Goal: Ask a question: Seek information or help from site administrators or community

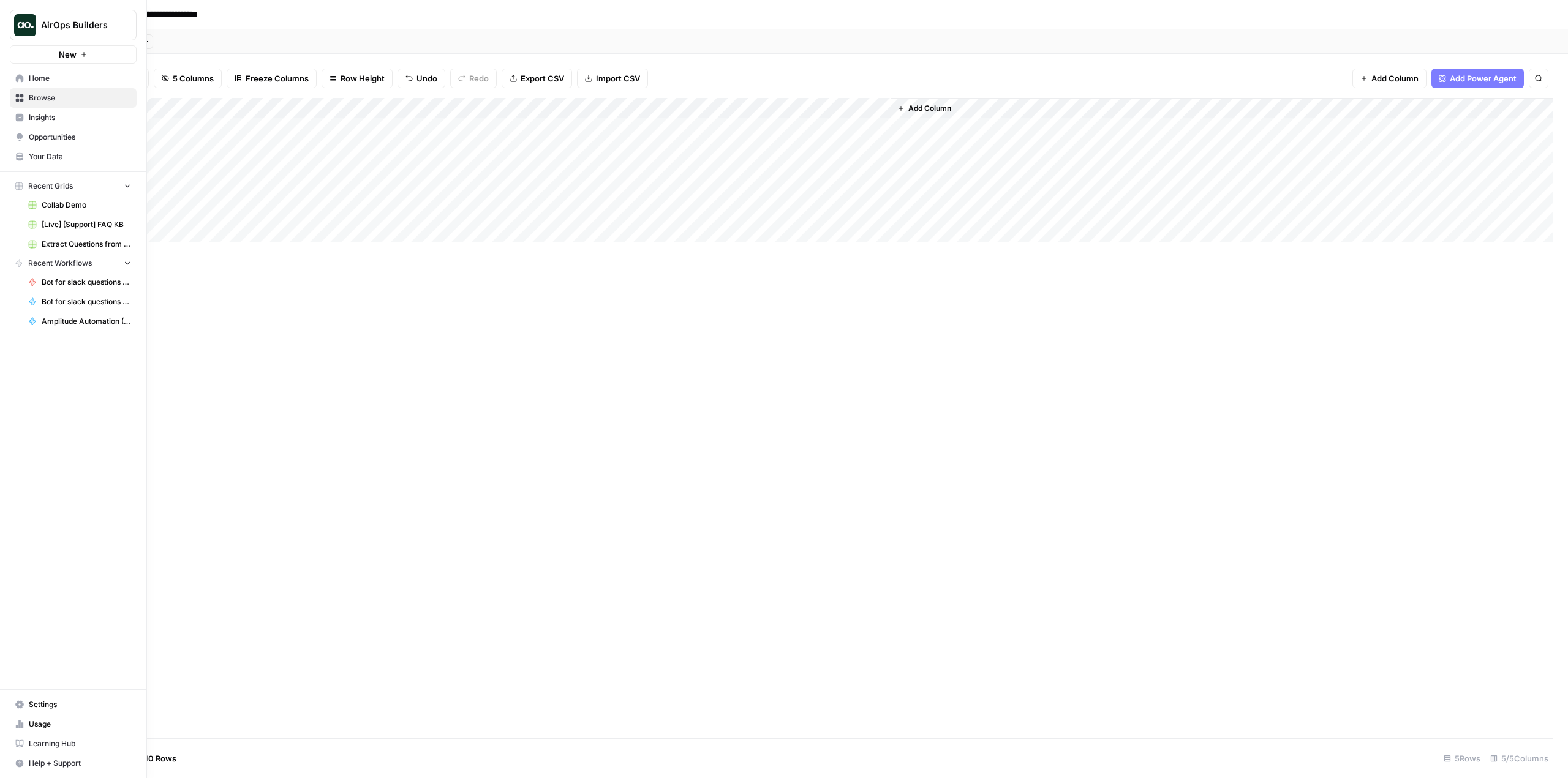
click at [29, 697] on link "Settings" at bounding box center [73, 704] width 126 height 19
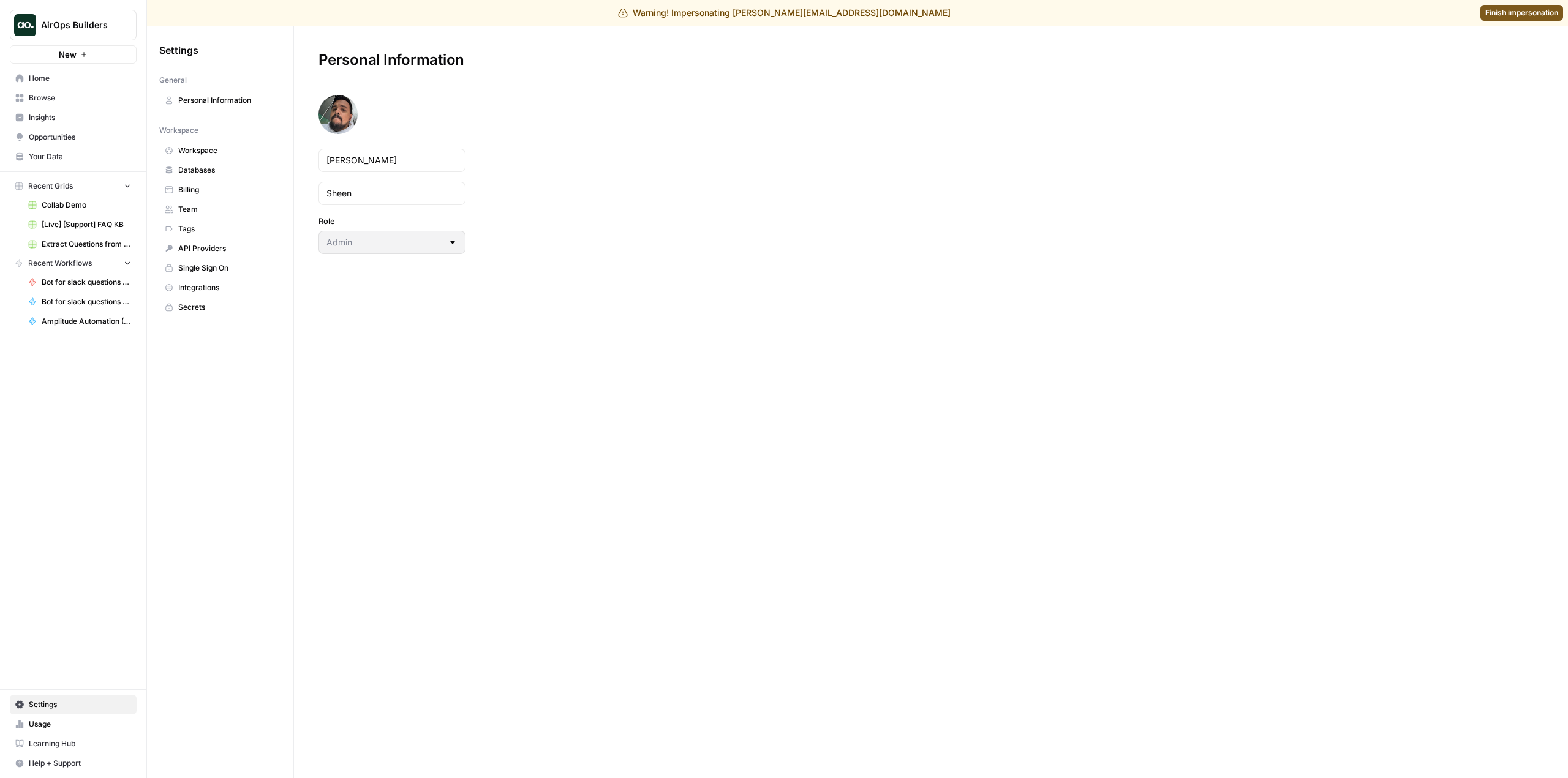
click at [225, 211] on span "Team" at bounding box center [227, 209] width 97 height 11
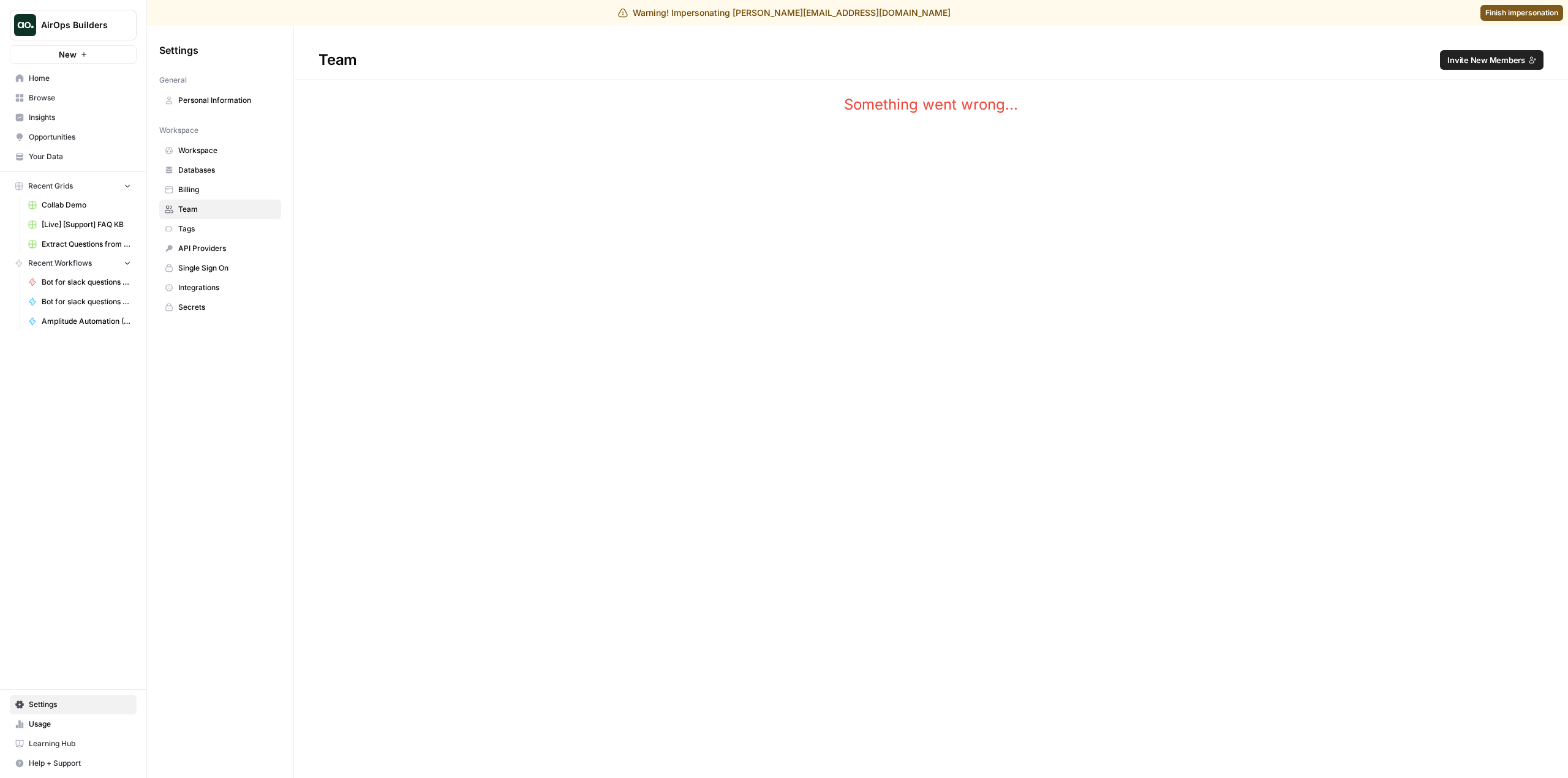
click at [1509, 10] on span "Finish impersonation" at bounding box center [1522, 12] width 73 height 11
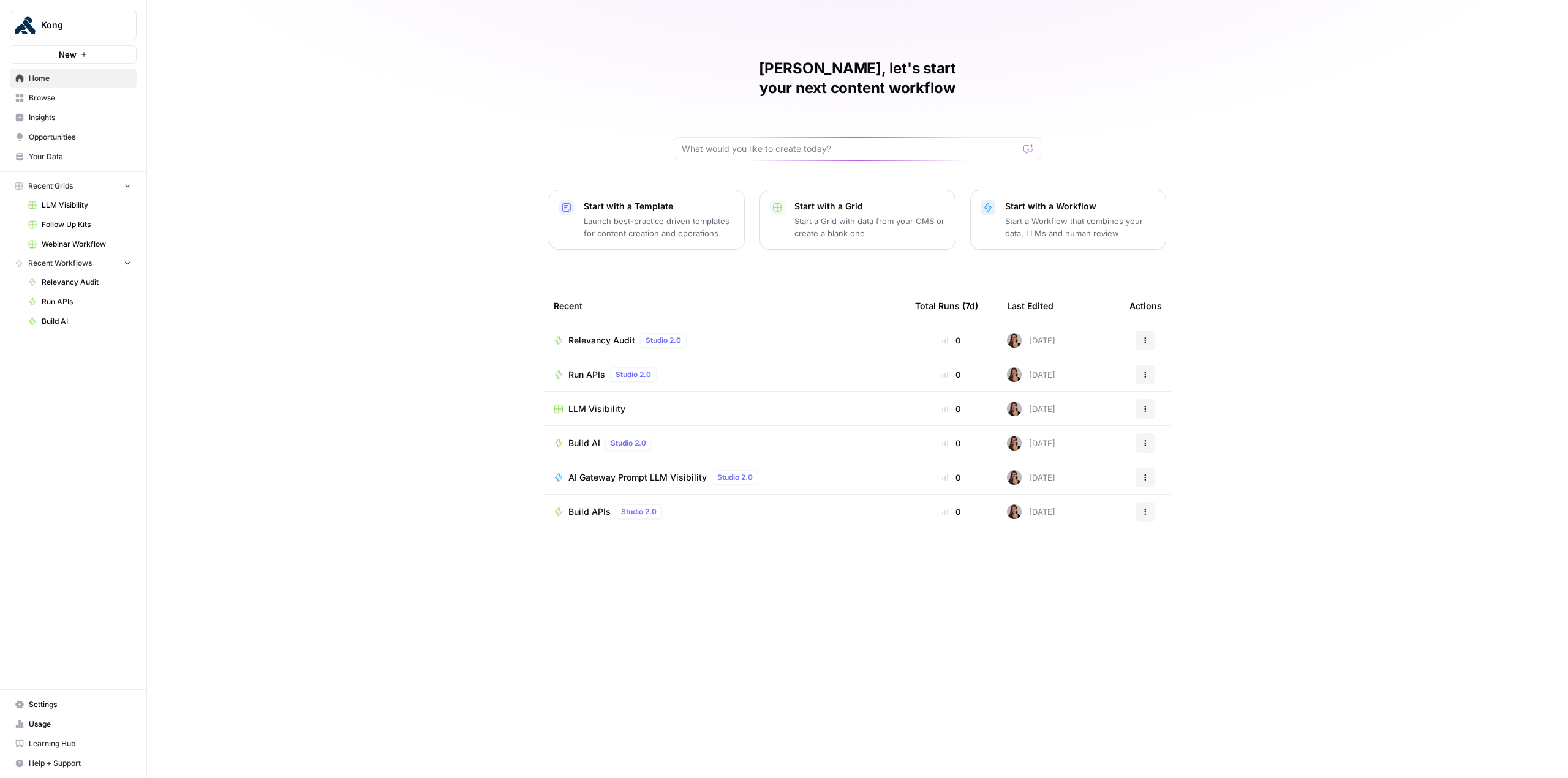
click at [101, 114] on span "Insights" at bounding box center [79, 117] width 102 height 11
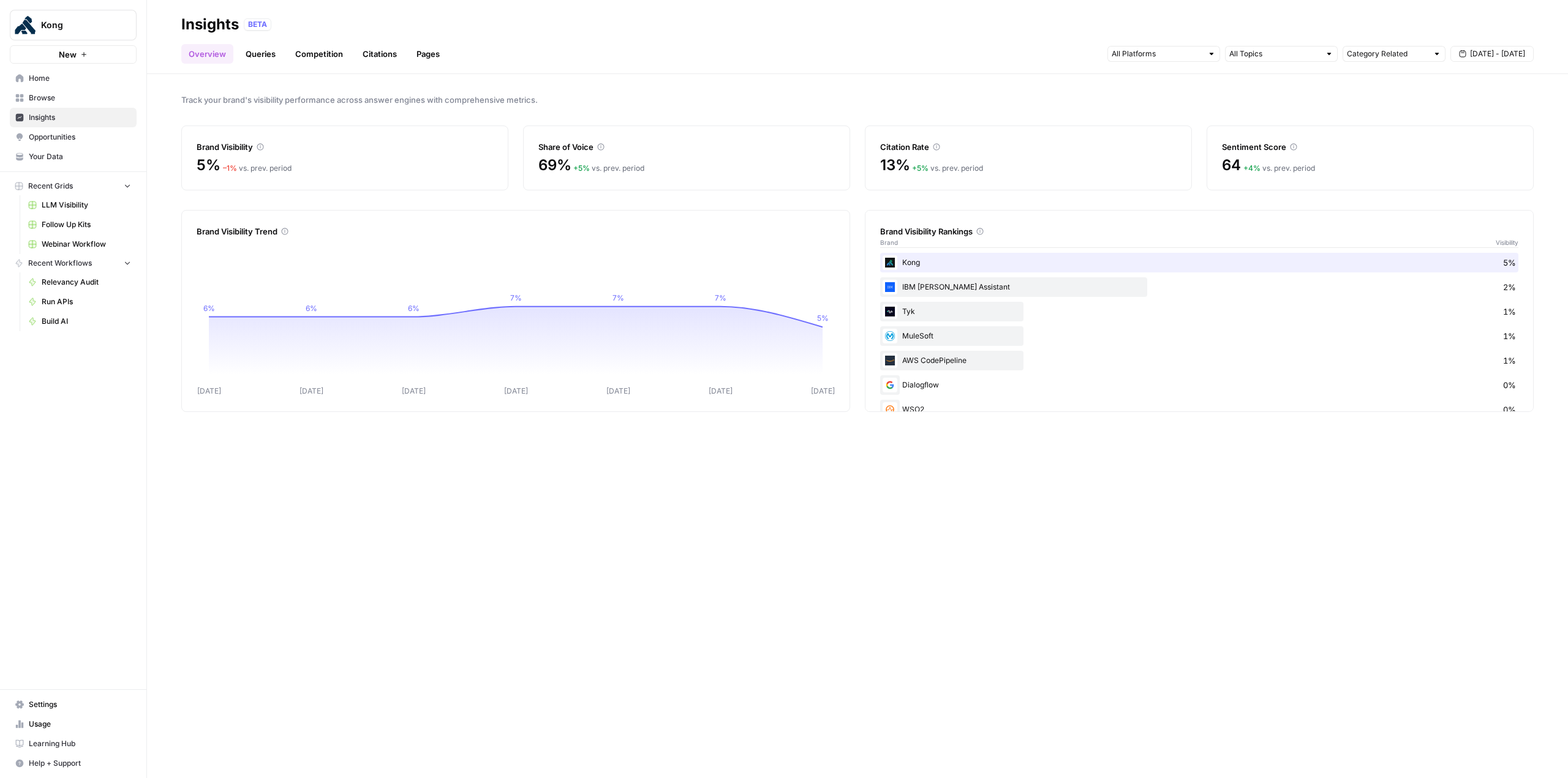
click at [426, 44] on div "Overview Queries Competition Citations Pages Category Related [DATE] - [DATE]" at bounding box center [858, 49] width 1352 height 29
click at [425, 51] on link "Pages" at bounding box center [427, 54] width 38 height 19
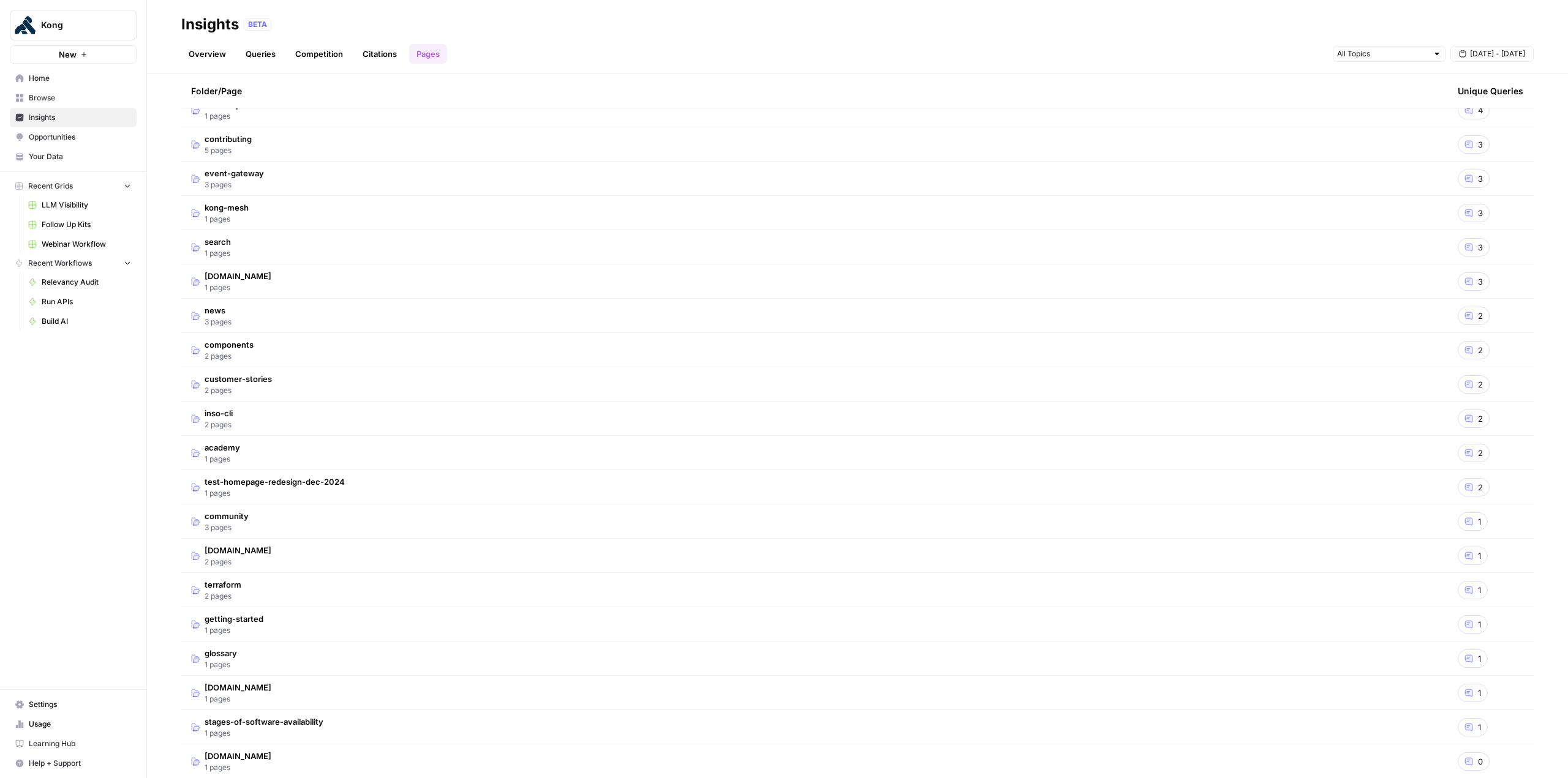
scroll to position [1870, 0]
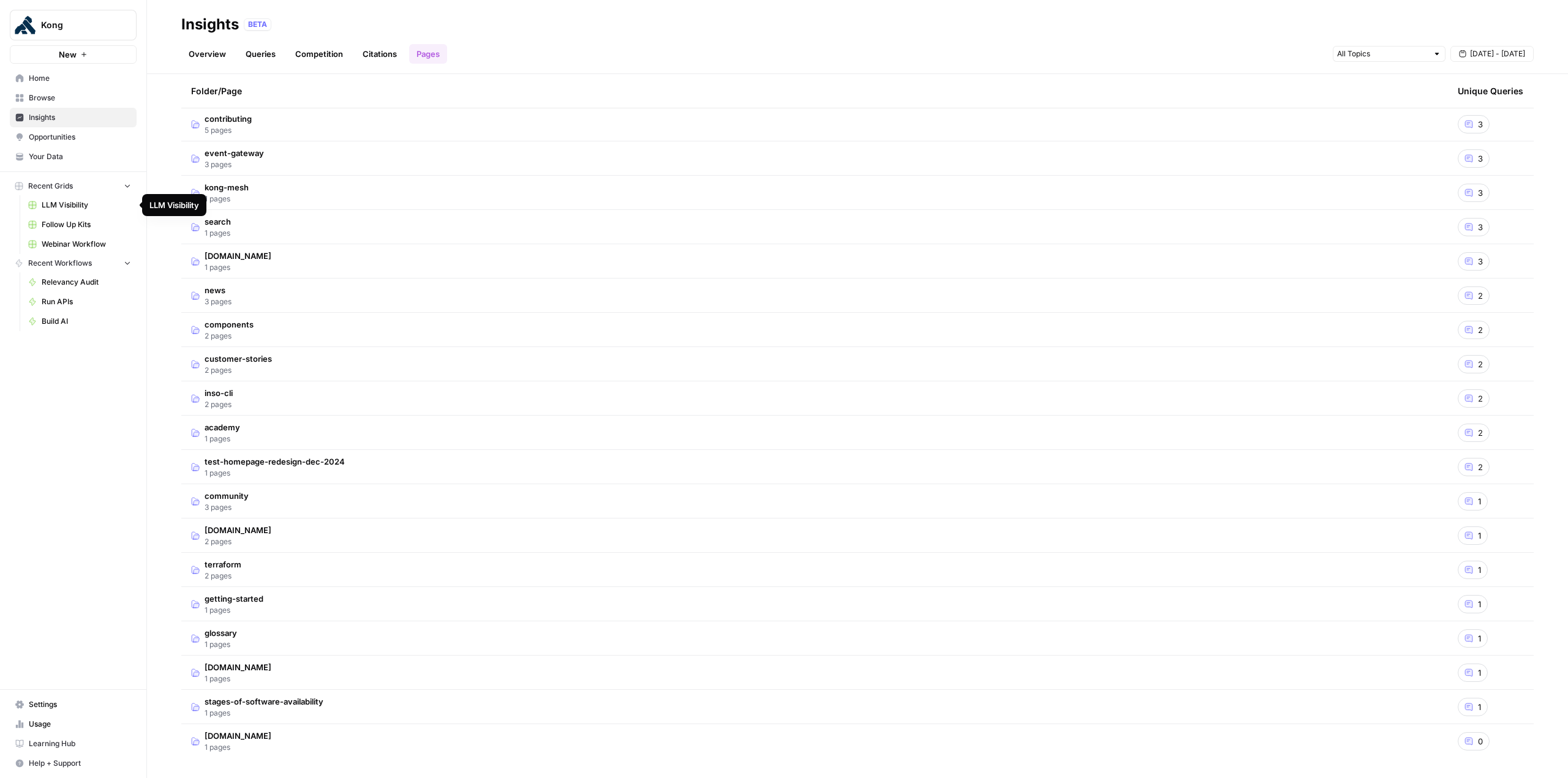
click at [83, 199] on span "LLM Visibility" at bounding box center [86, 204] width 89 height 11
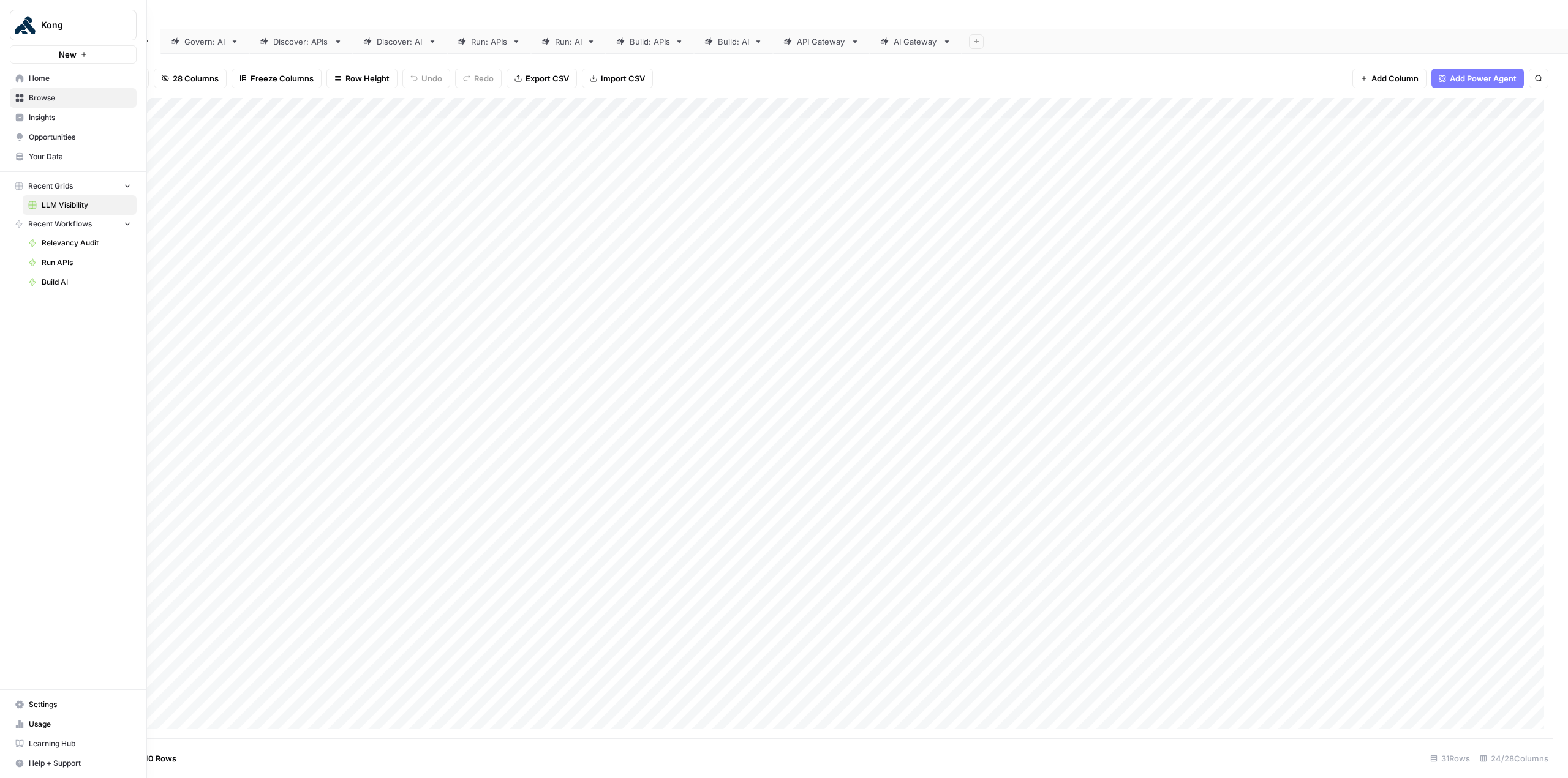
click at [75, 27] on span "Kong" at bounding box center [78, 25] width 74 height 12
click at [109, 144] on span "AirOps Builders" at bounding box center [118, 150] width 162 height 12
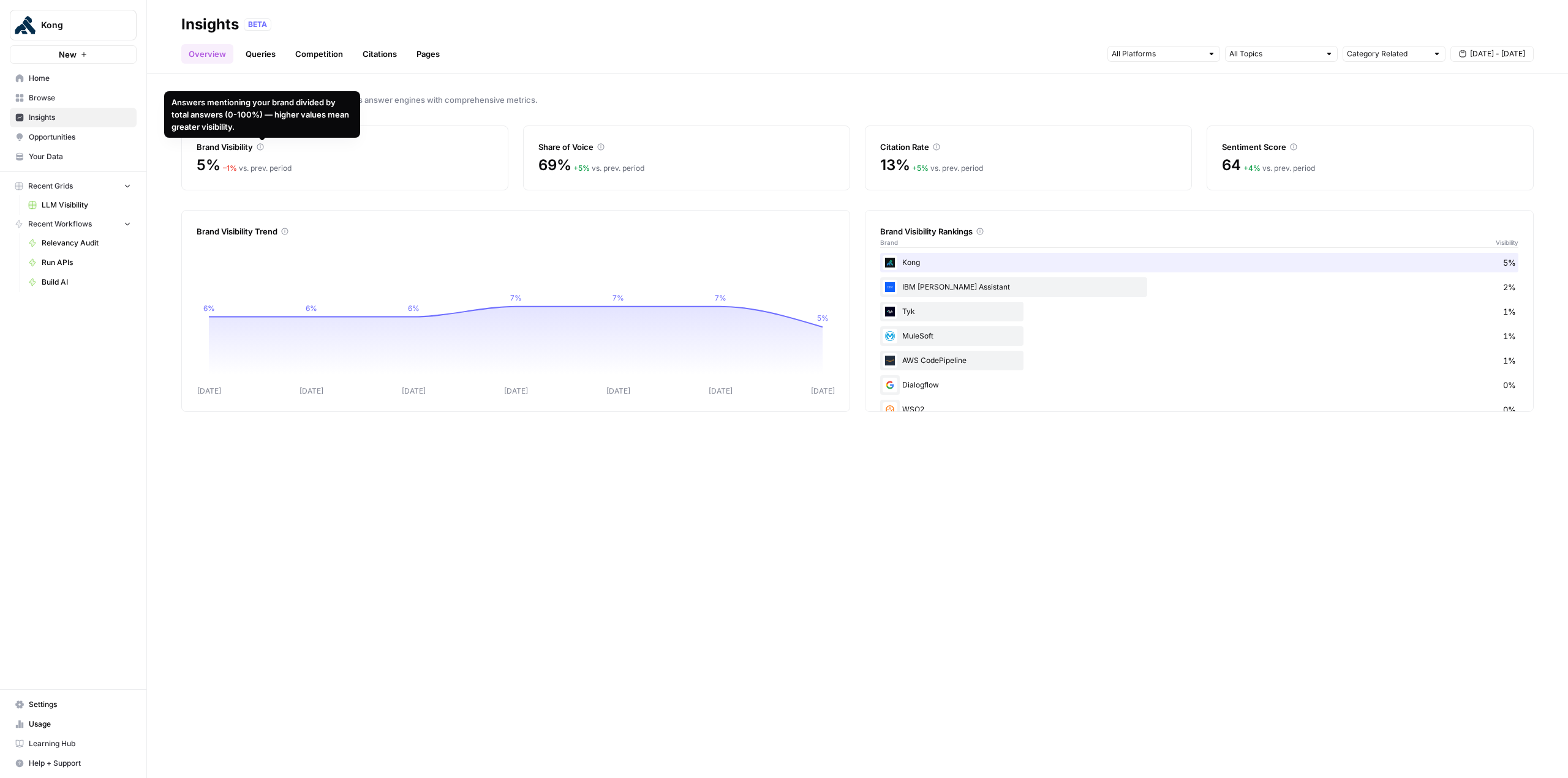
click at [240, 148] on div "Brand Visibility" at bounding box center [344, 146] width 297 height 12
click at [1286, 56] on input "text" at bounding box center [1274, 54] width 91 height 12
click at [1359, 51] on input "text" at bounding box center [1386, 54] width 81 height 12
type input "Category Related"
click at [1379, 16] on div "Insights BETA" at bounding box center [858, 24] width 1352 height 19
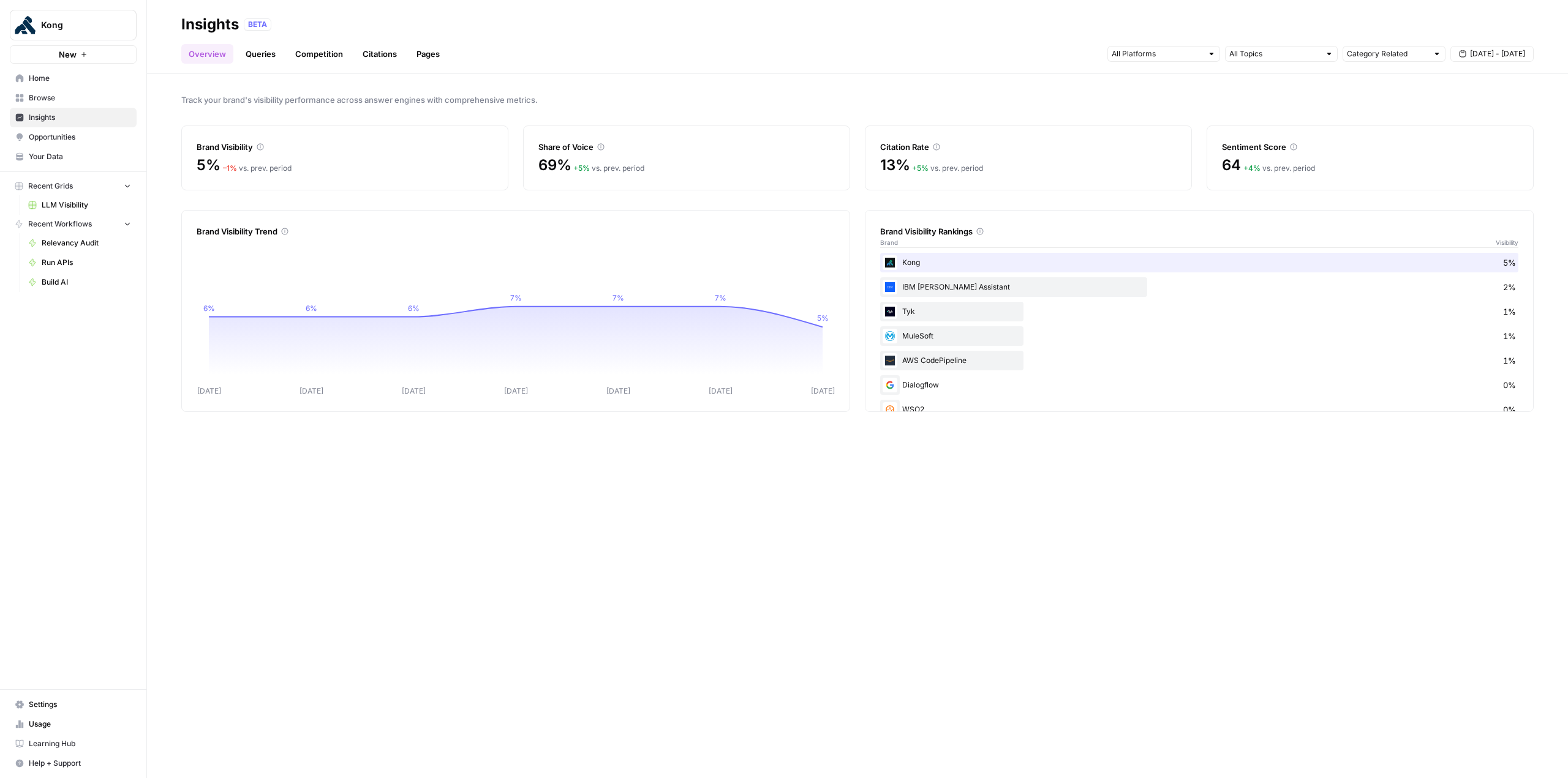
click at [97, 706] on span "Settings" at bounding box center [79, 704] width 102 height 11
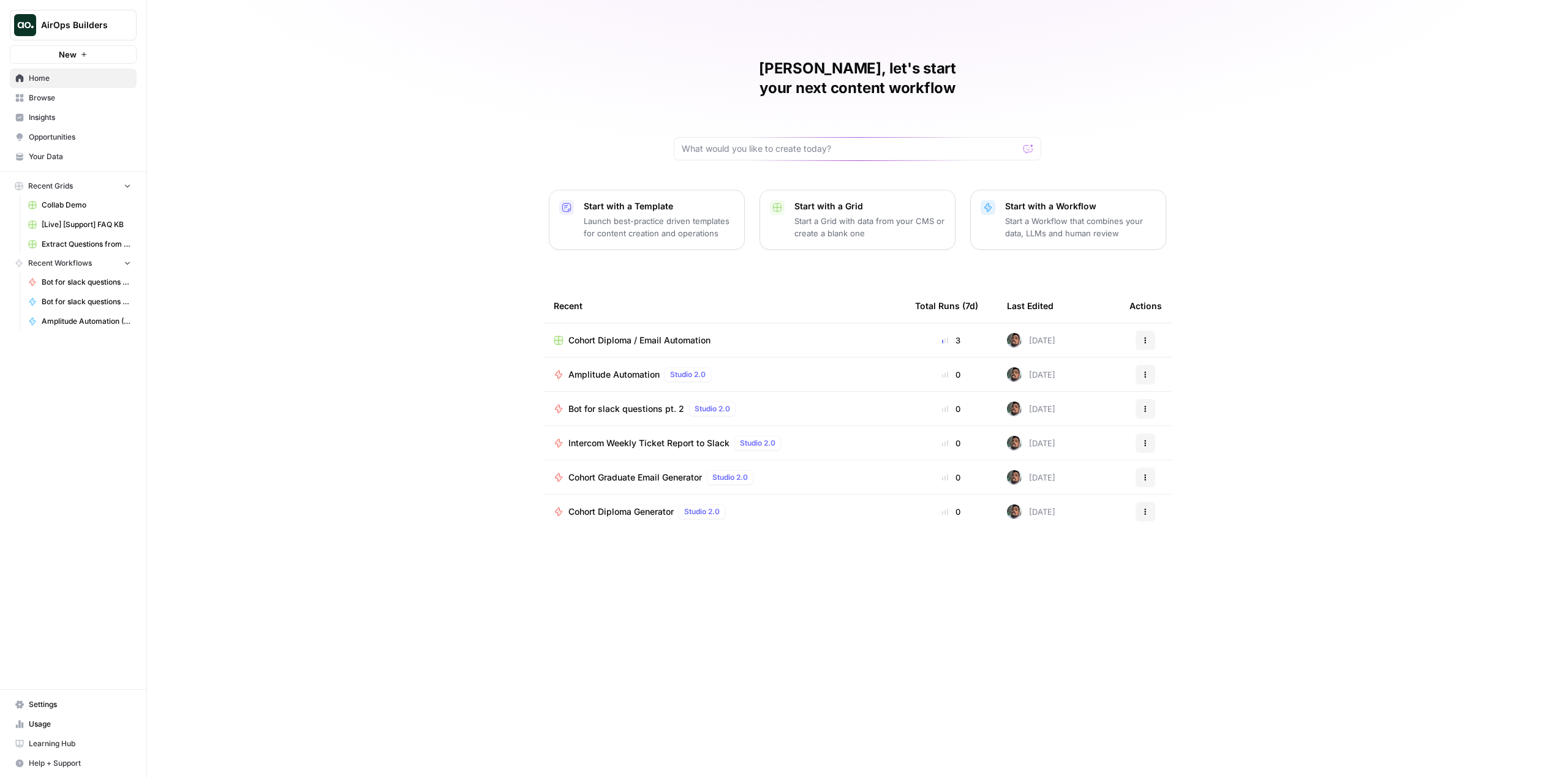
click at [1052, 215] on p "Start a Workflow that combines your data, LLMs and human review" at bounding box center [1080, 227] width 151 height 24
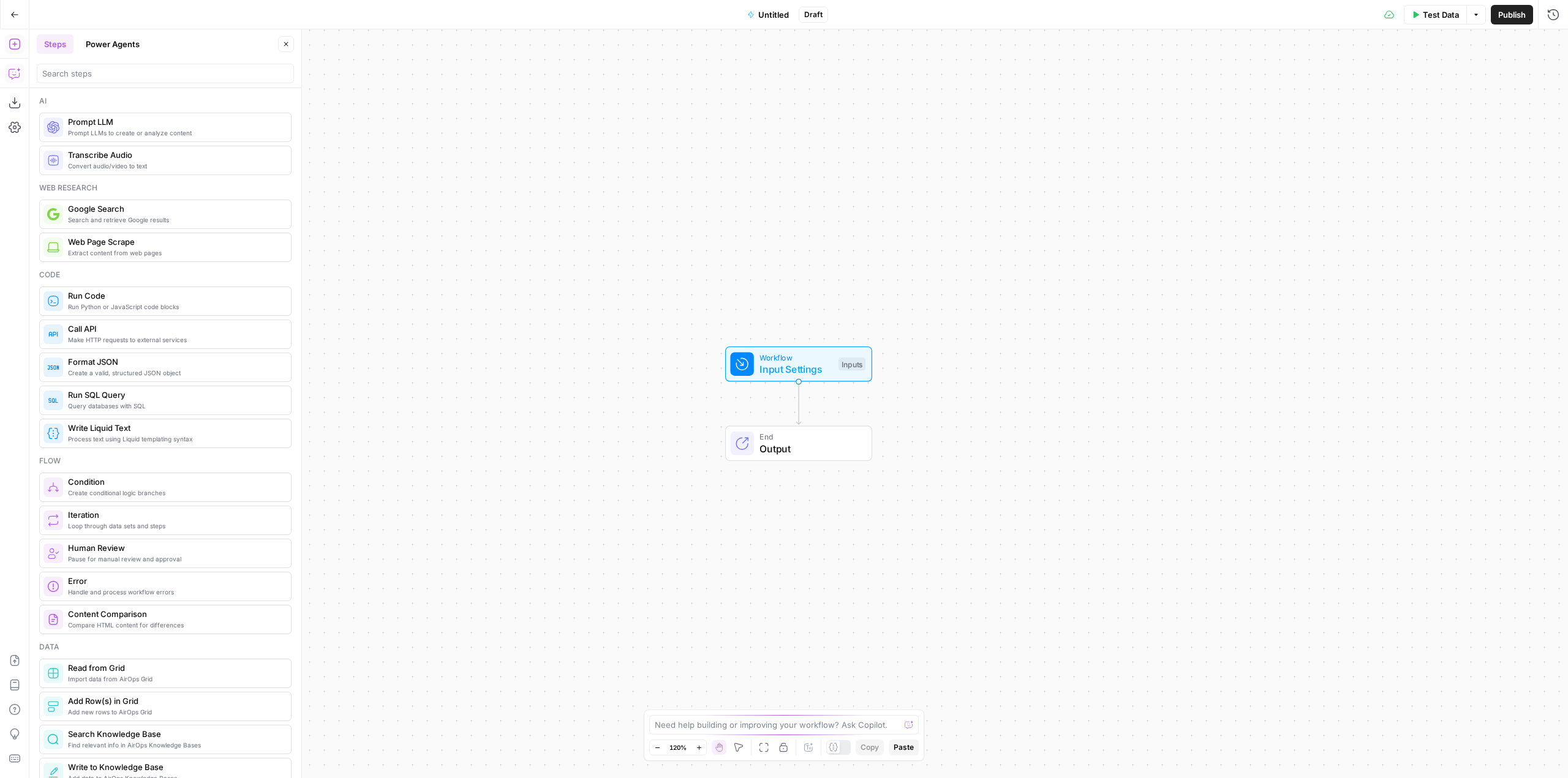
click at [19, 76] on icon "button" at bounding box center [14, 74] width 11 height 10
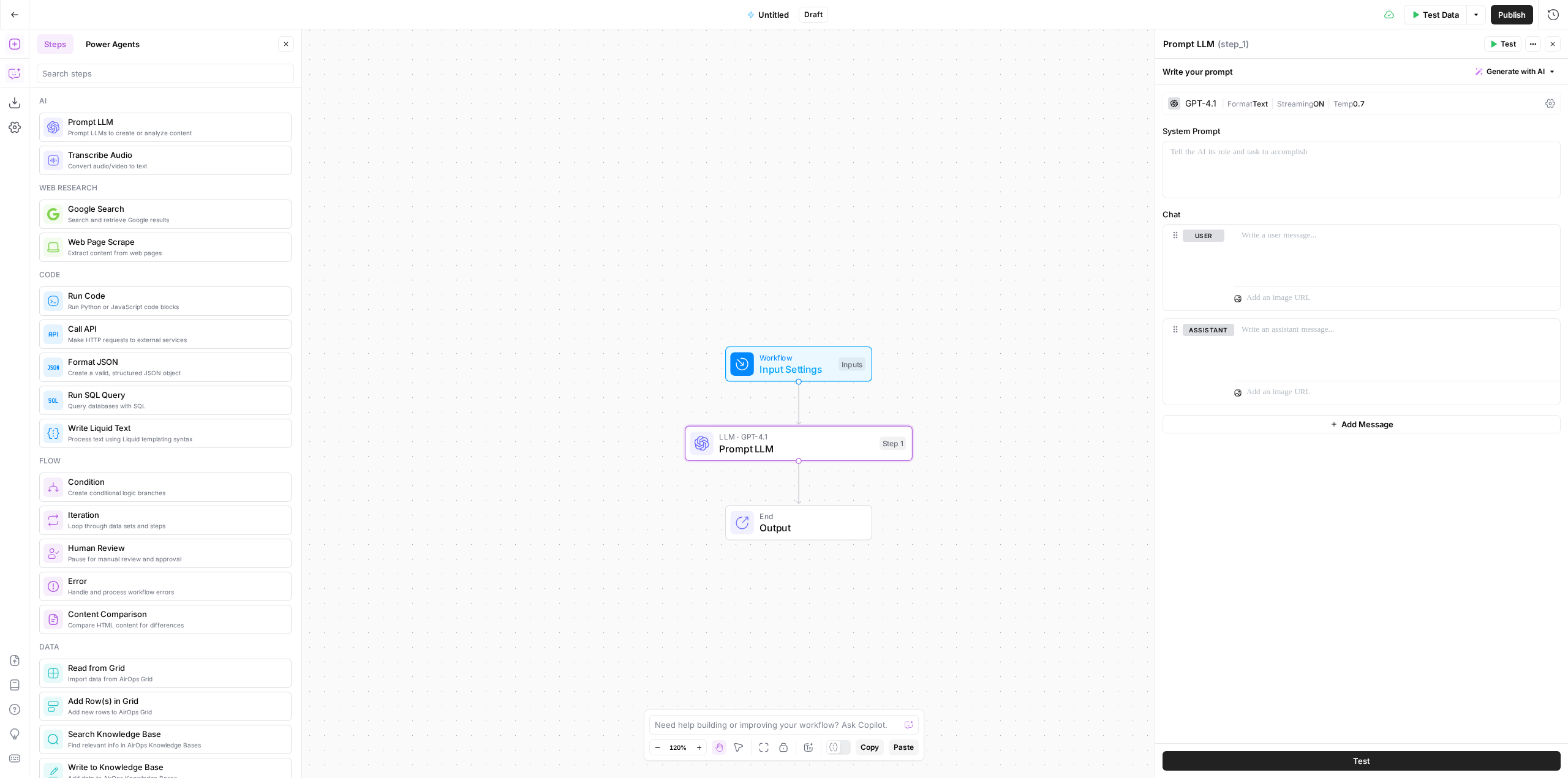
click at [12, 83] on button "Copilot" at bounding box center [14, 73] width 19 height 19
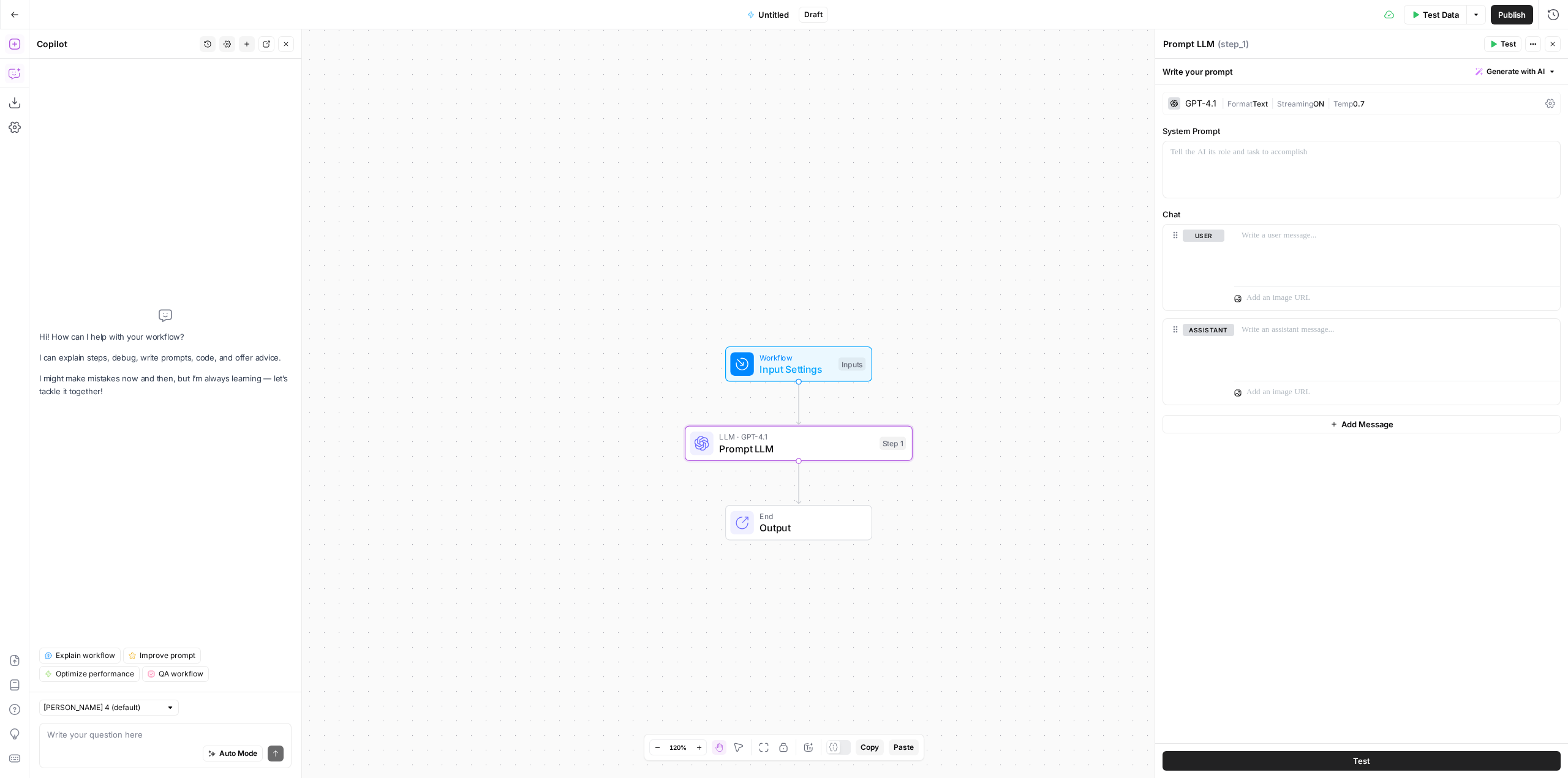
click at [190, 733] on textarea at bounding box center [165, 734] width 237 height 12
paste textarea "whats the difference in the brackets we use? <> vs () vs {}"
type textarea "on a prompt LLM step, under "user" whats the difference in the brackets we use?…"
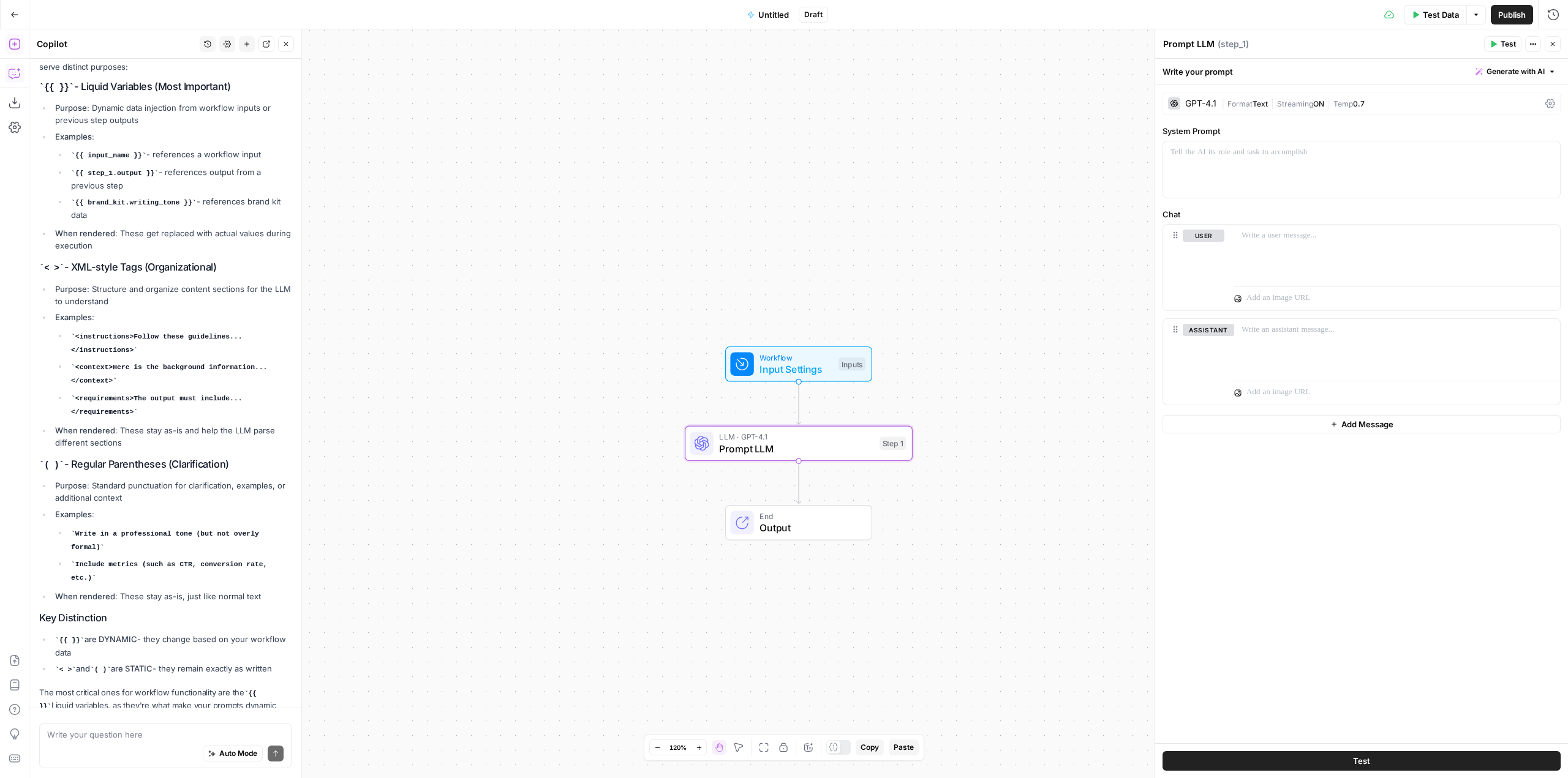
scroll to position [183, 0]
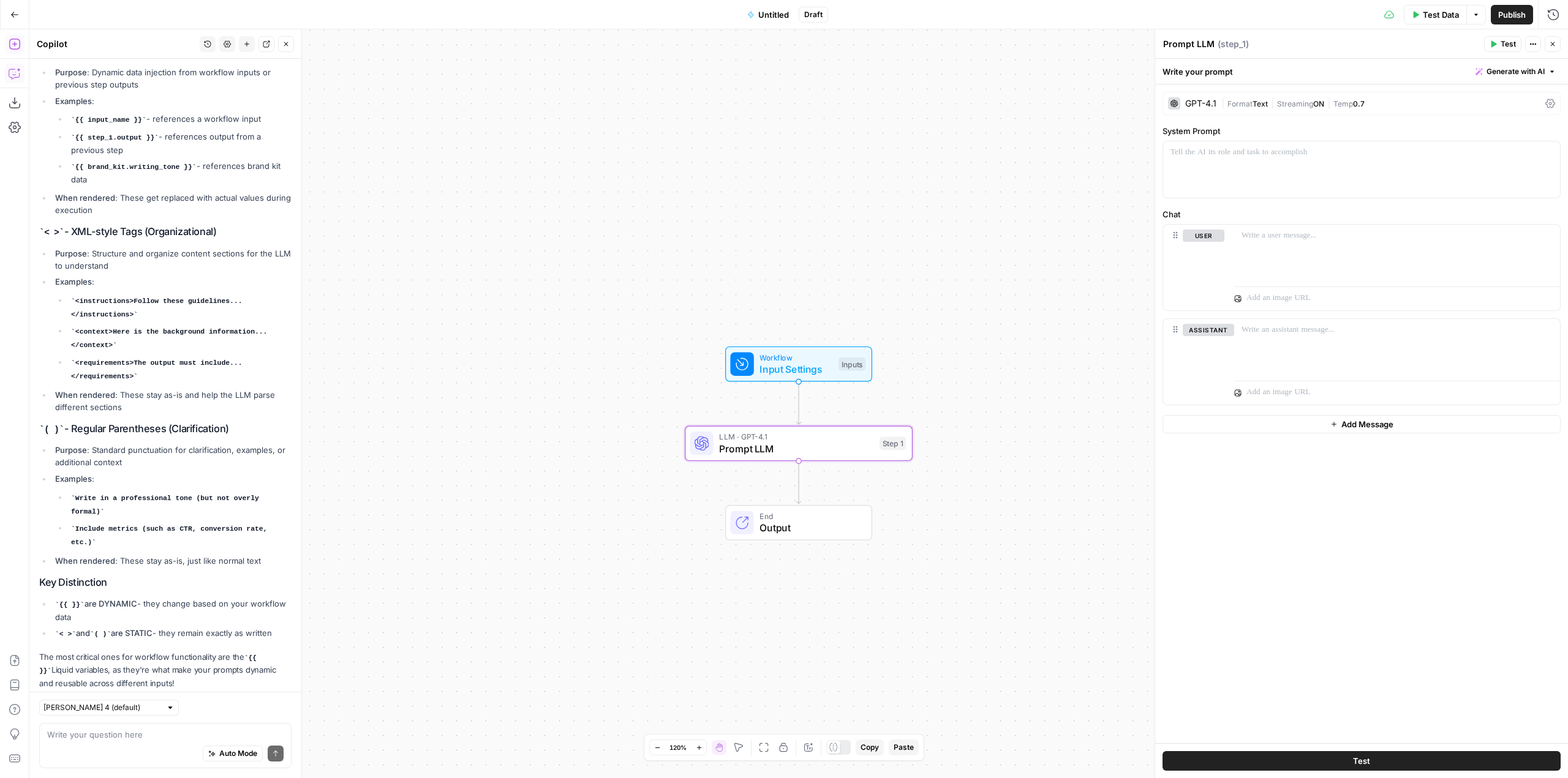
drag, startPoint x: 36, startPoint y: 226, endPoint x: 267, endPoint y: 537, distance: 387.4
click at [267, 537] on div "Hi! How can I help with your workflow? I can explain steps, debug, write prompt…" at bounding box center [165, 297] width 272 height 844
copy div "< > - XML-style Tags (Organizational) Purpose : Structure and organize content …"
click at [121, 743] on div "Auto Mode Send" at bounding box center [165, 754] width 237 height 27
type textarea "what about <> vs []?"
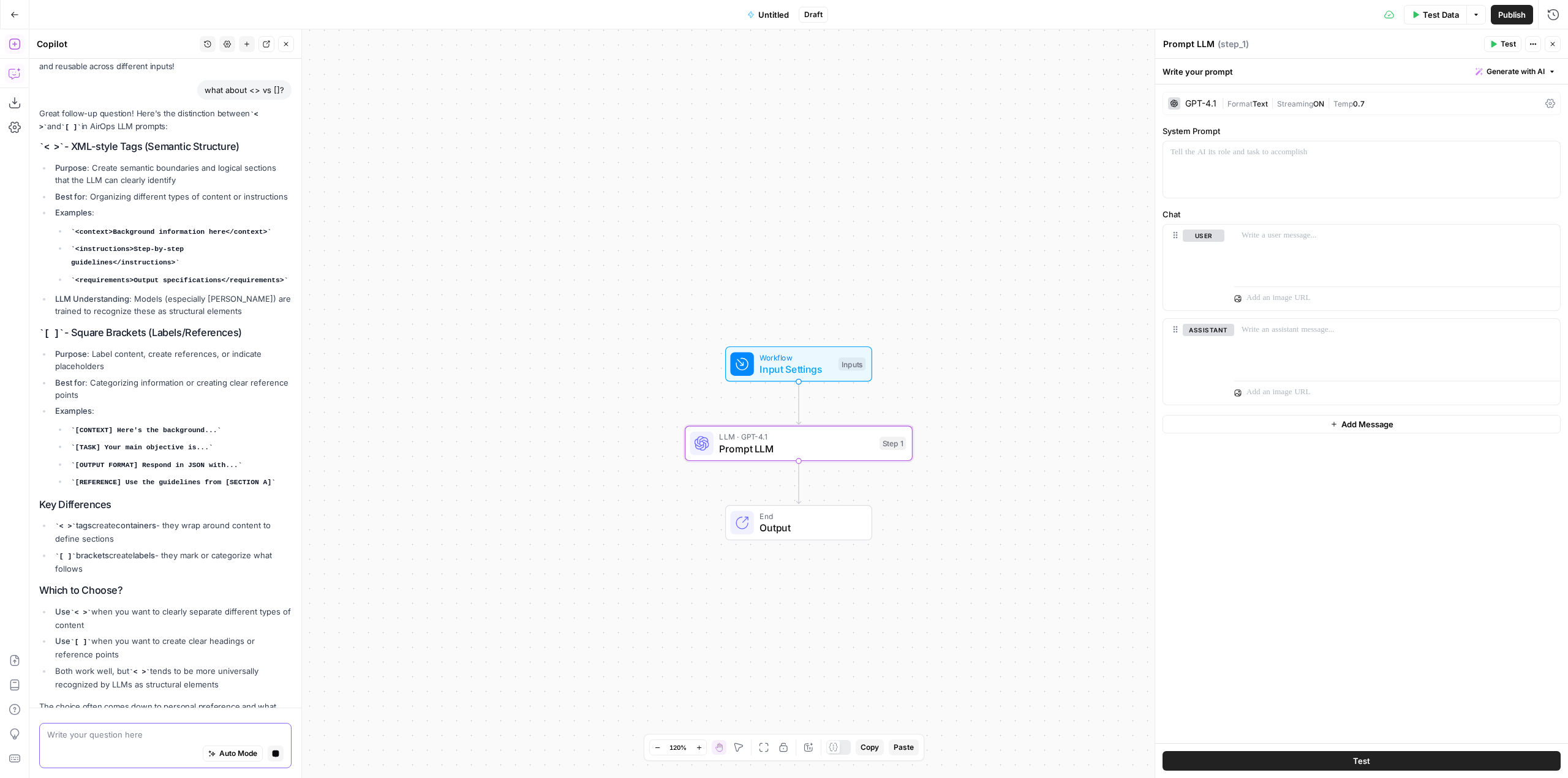
scroll to position [836, 0]
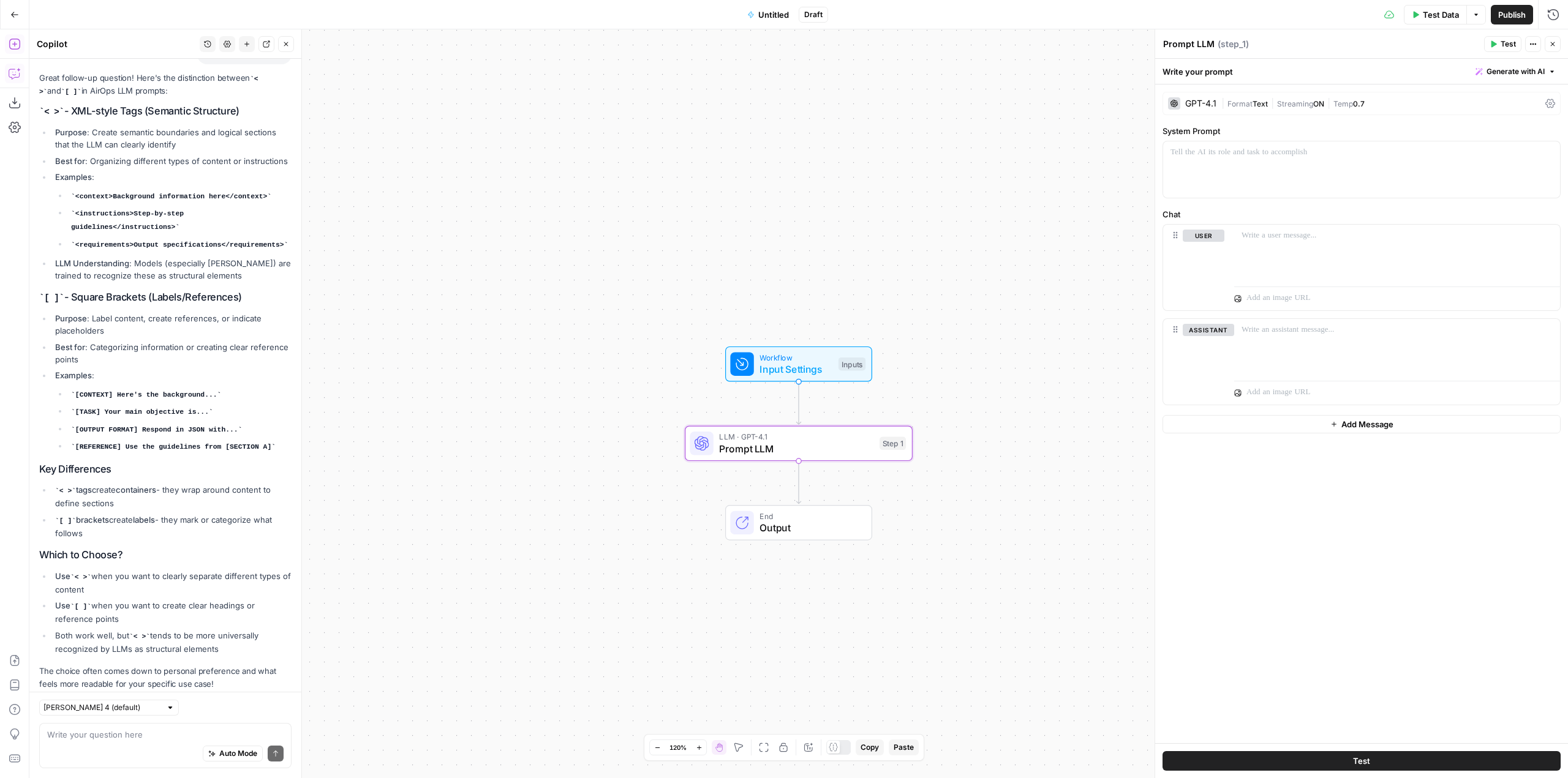
drag, startPoint x: 101, startPoint y: 504, endPoint x: 54, endPoint y: 462, distance: 63.0
click at [54, 484] on ul "< > tags create containers - they wrap around content to define sections [ ] br…" at bounding box center [165, 512] width 252 height 56
copy ul "< > tags create containers - they wrap around content to define sections [ ] br…"
drag, startPoint x: 222, startPoint y: 614, endPoint x: 106, endPoint y: 579, distance: 121.2
click at [88, 570] on ul "Use < > when you want to clearly separate different types of content Use [ ] wh…" at bounding box center [165, 612] width 252 height 85
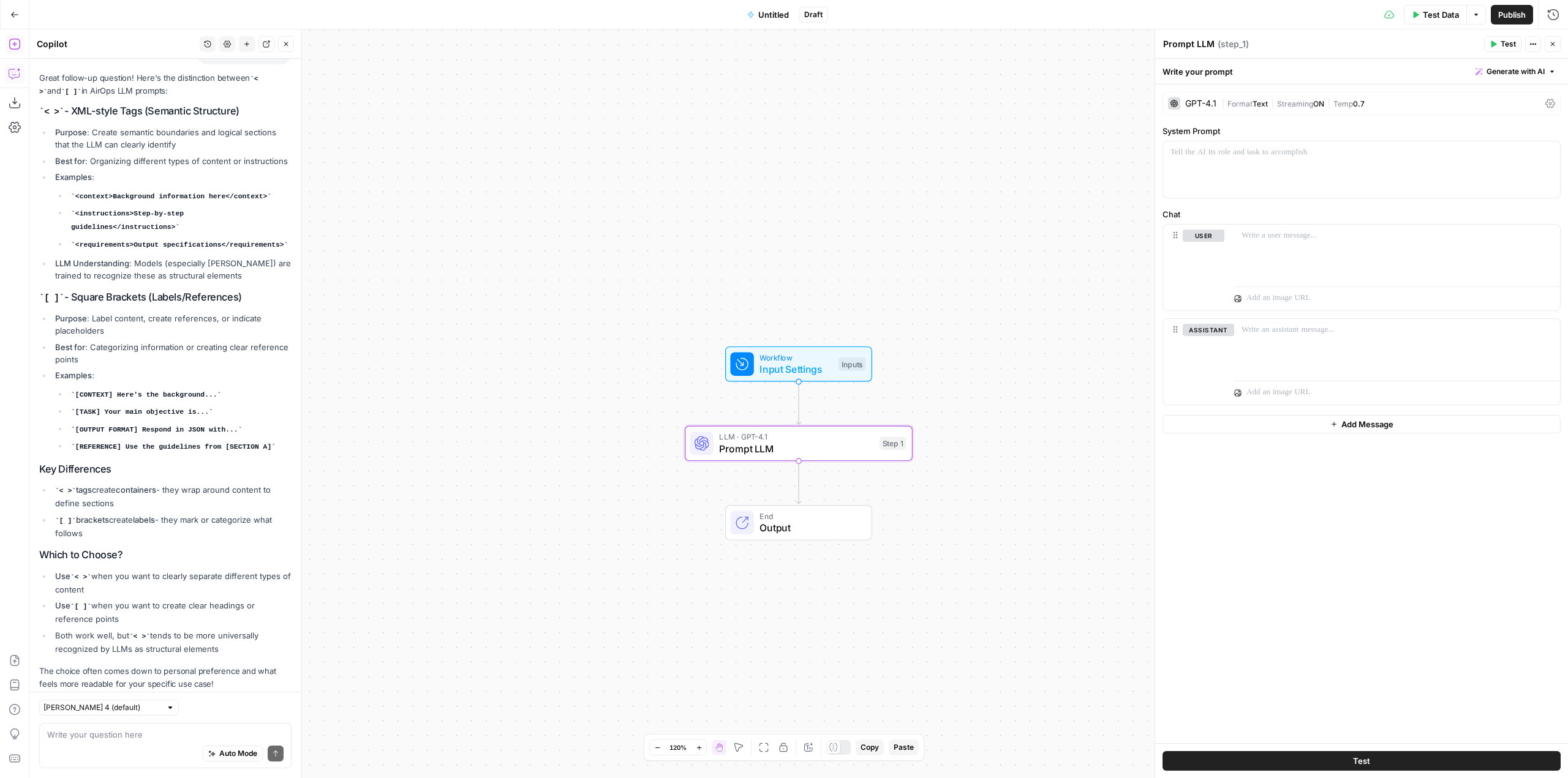
click at [192, 629] on li "Both work well, but < > tends to be more universally recognized by LLMs as stru…" at bounding box center [172, 642] width 239 height 26
drag, startPoint x: 229, startPoint y: 624, endPoint x: 56, endPoint y: 552, distance: 187.4
click at [56, 570] on ul "Use < > when you want to clearly separate different types of content Use [ ] wh…" at bounding box center [165, 612] width 252 height 85
copy ul "Use < > when you want to clearly separate different types of content Use [ ] wh…"
